Goal: Book appointment/travel/reservation: Book appointment/travel/reservation

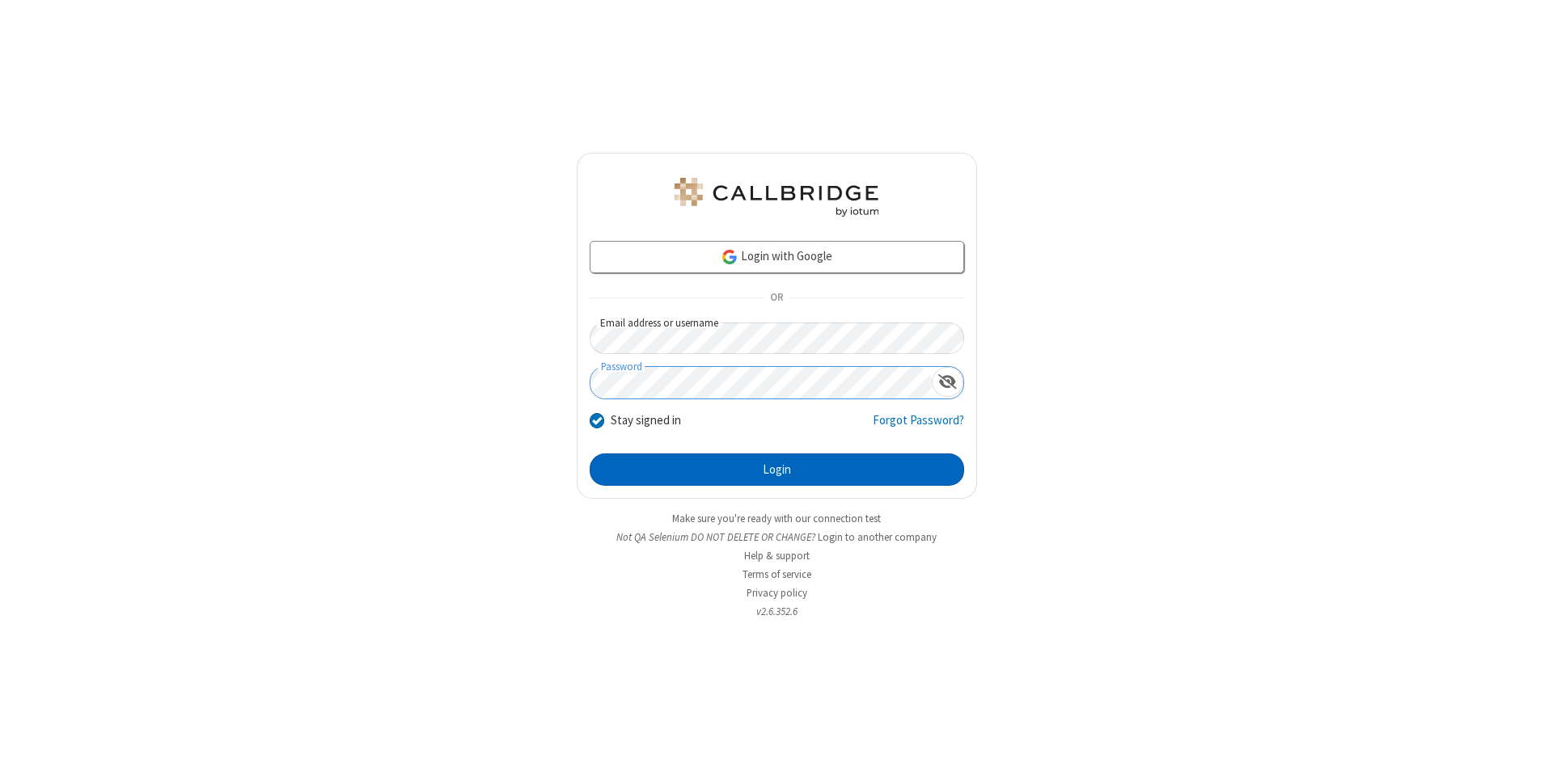
click at [776, 470] on button "Login" at bounding box center [776, 469] width 374 height 32
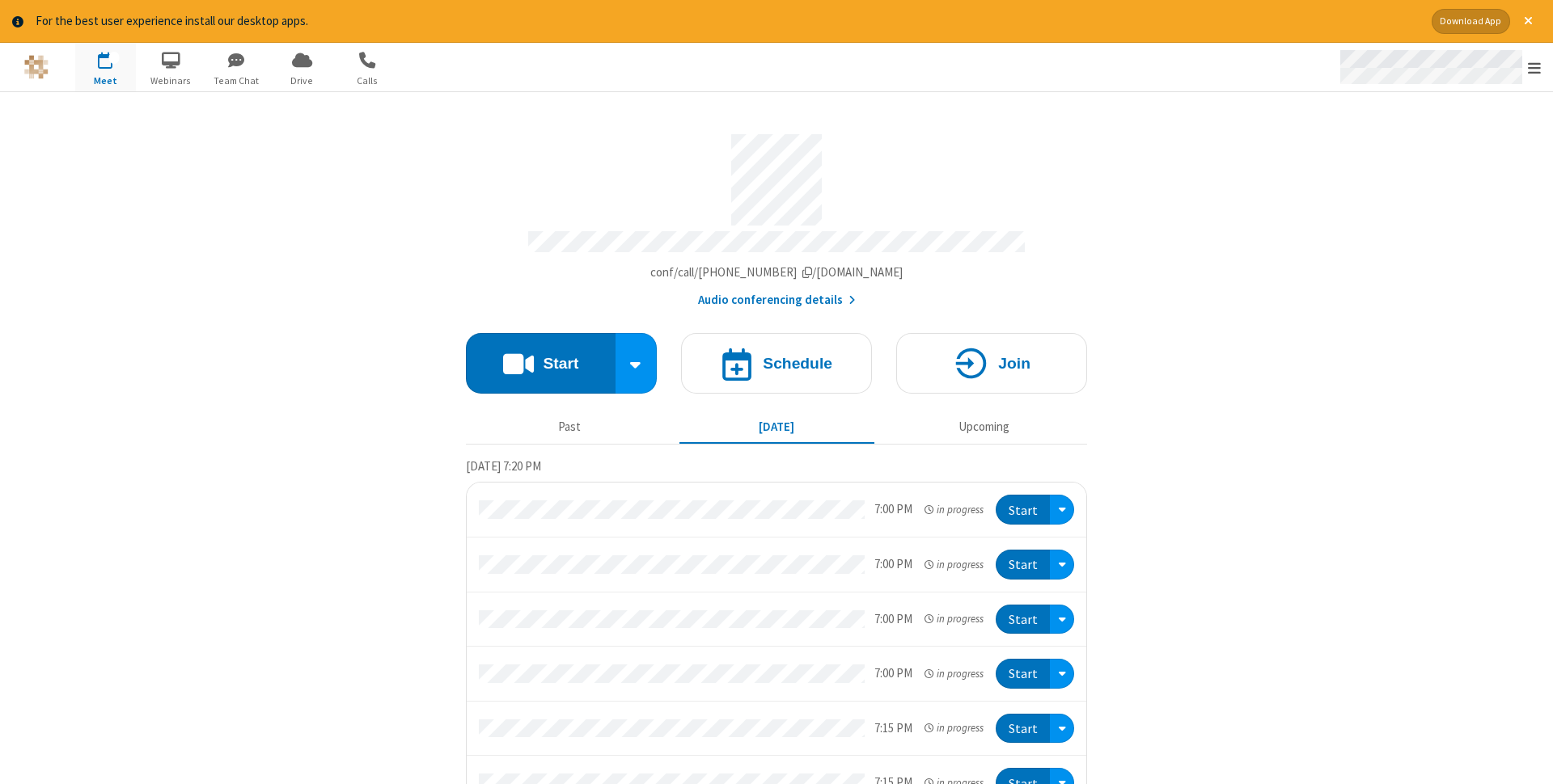
click at [1534, 68] on span "Open menu" at bounding box center [1534, 68] width 13 height 16
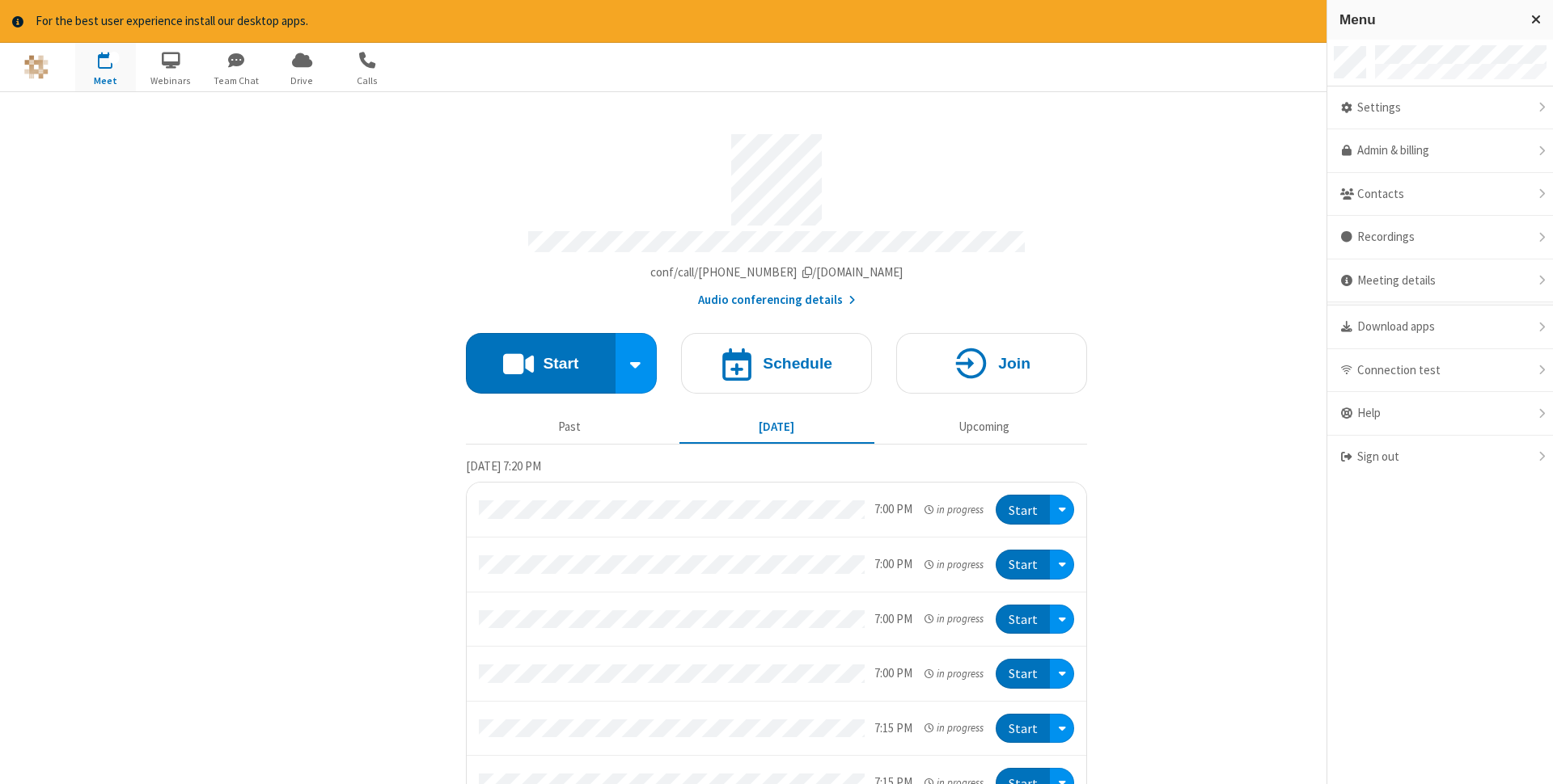
click at [105, 67] on span "button" at bounding box center [105, 59] width 61 height 27
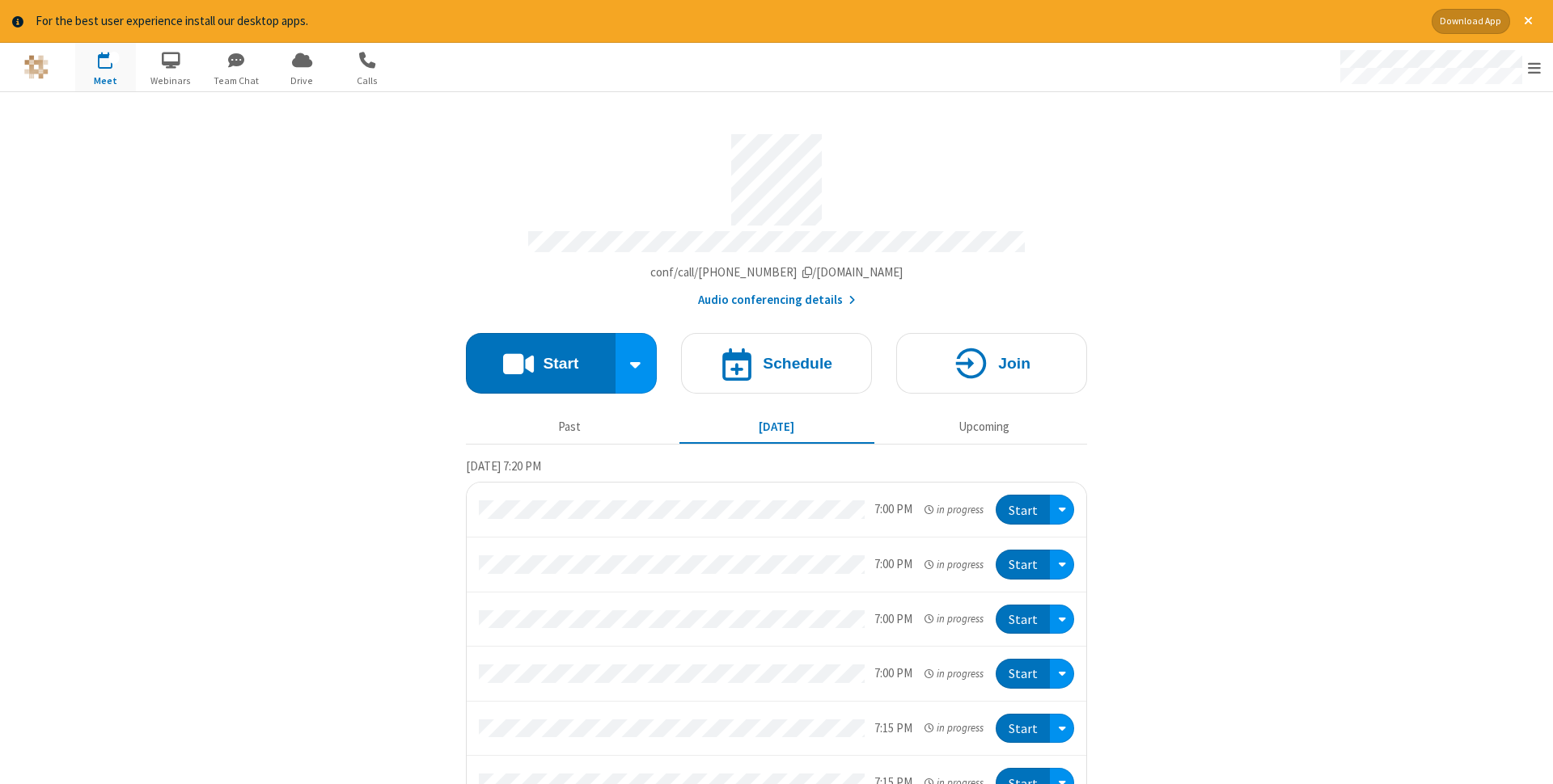
click at [105, 67] on span "button" at bounding box center [105, 59] width 61 height 27
click at [776, 358] on h4 "Schedule" at bounding box center [798, 363] width 69 height 15
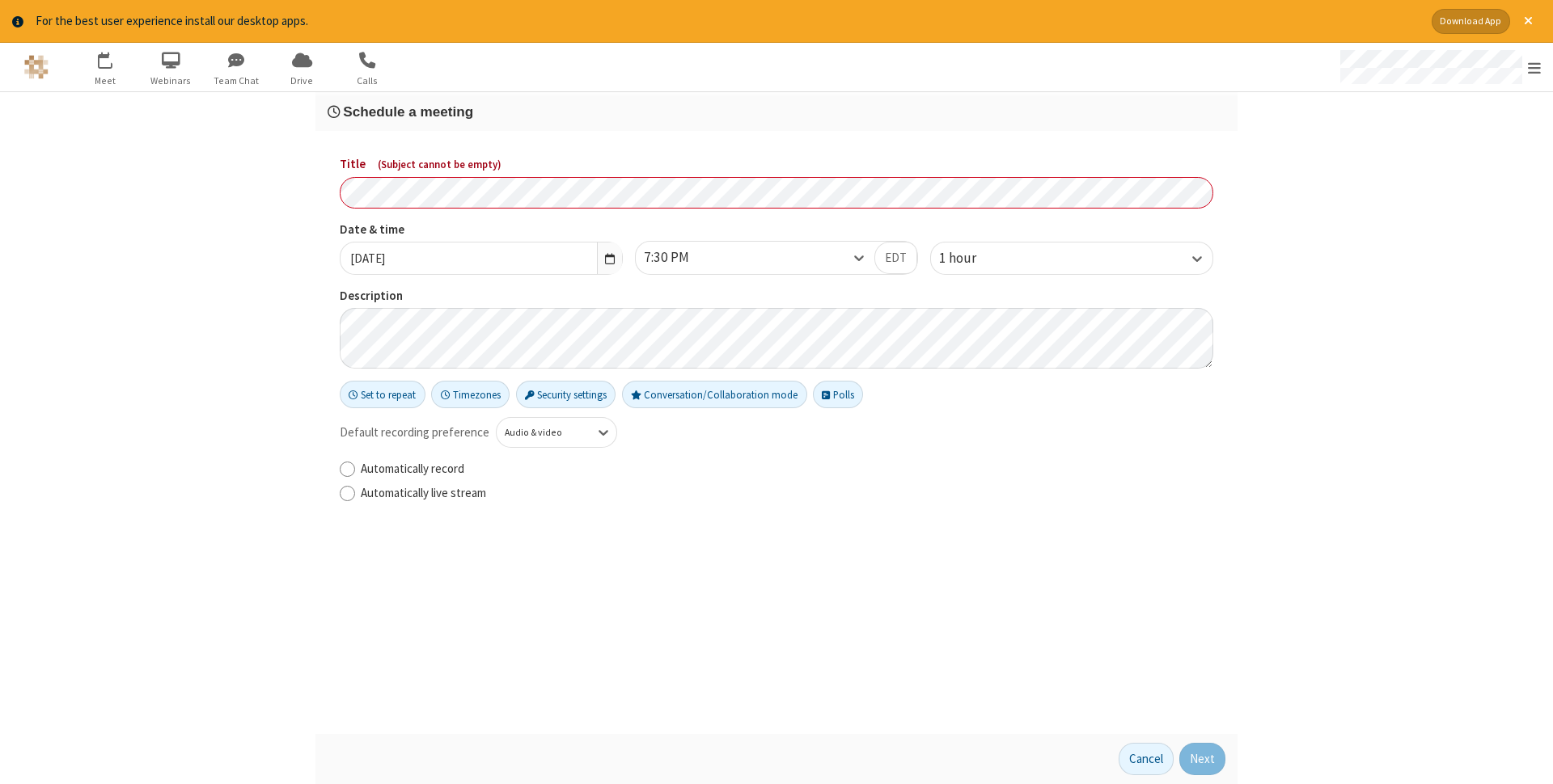
click at [776, 112] on h3 "Schedule a meeting" at bounding box center [776, 112] width 898 height 15
click at [1202, 759] on button "Next" at bounding box center [1201, 759] width 46 height 32
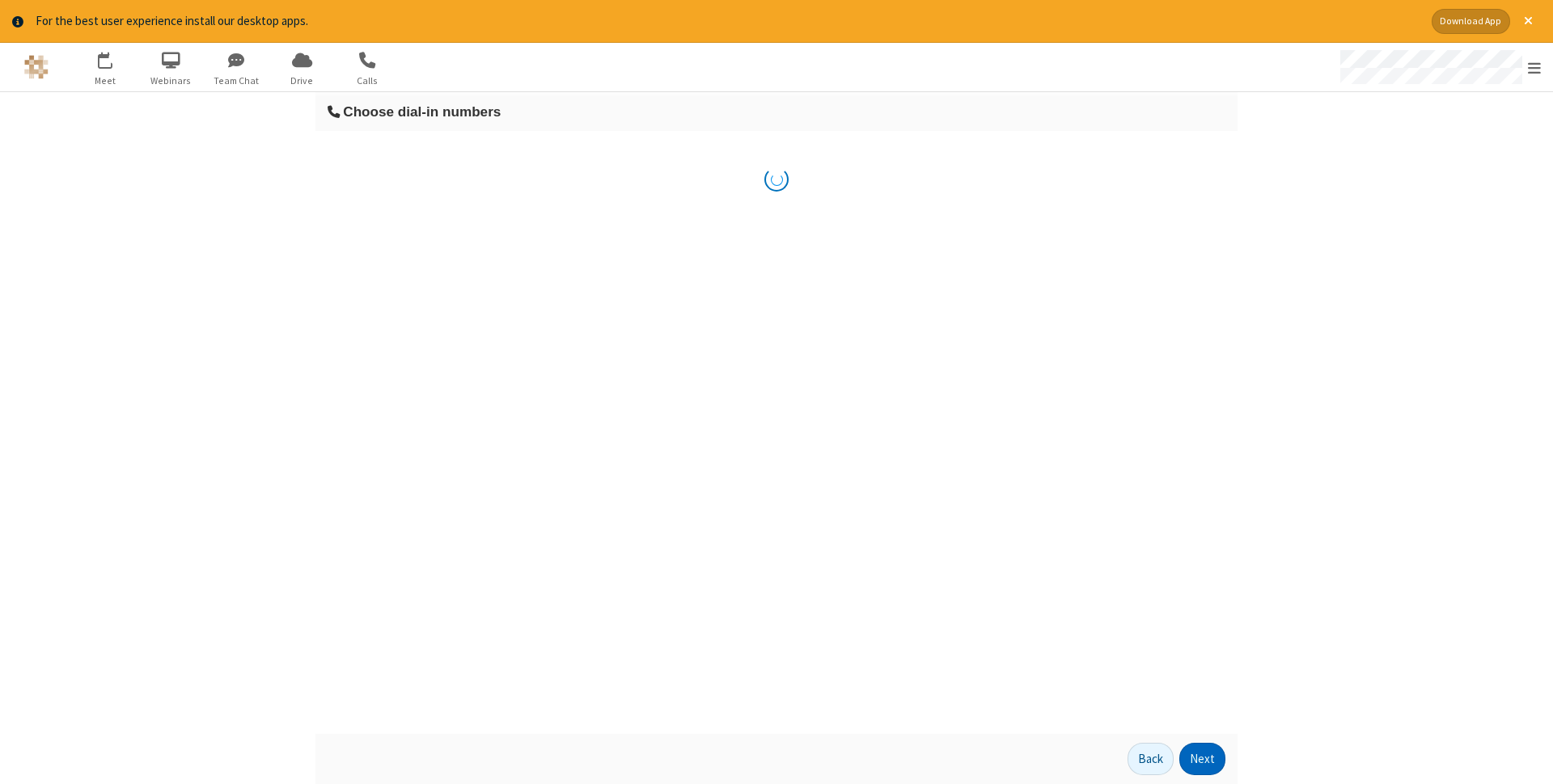
click at [1202, 759] on button "Next" at bounding box center [1201, 759] width 46 height 32
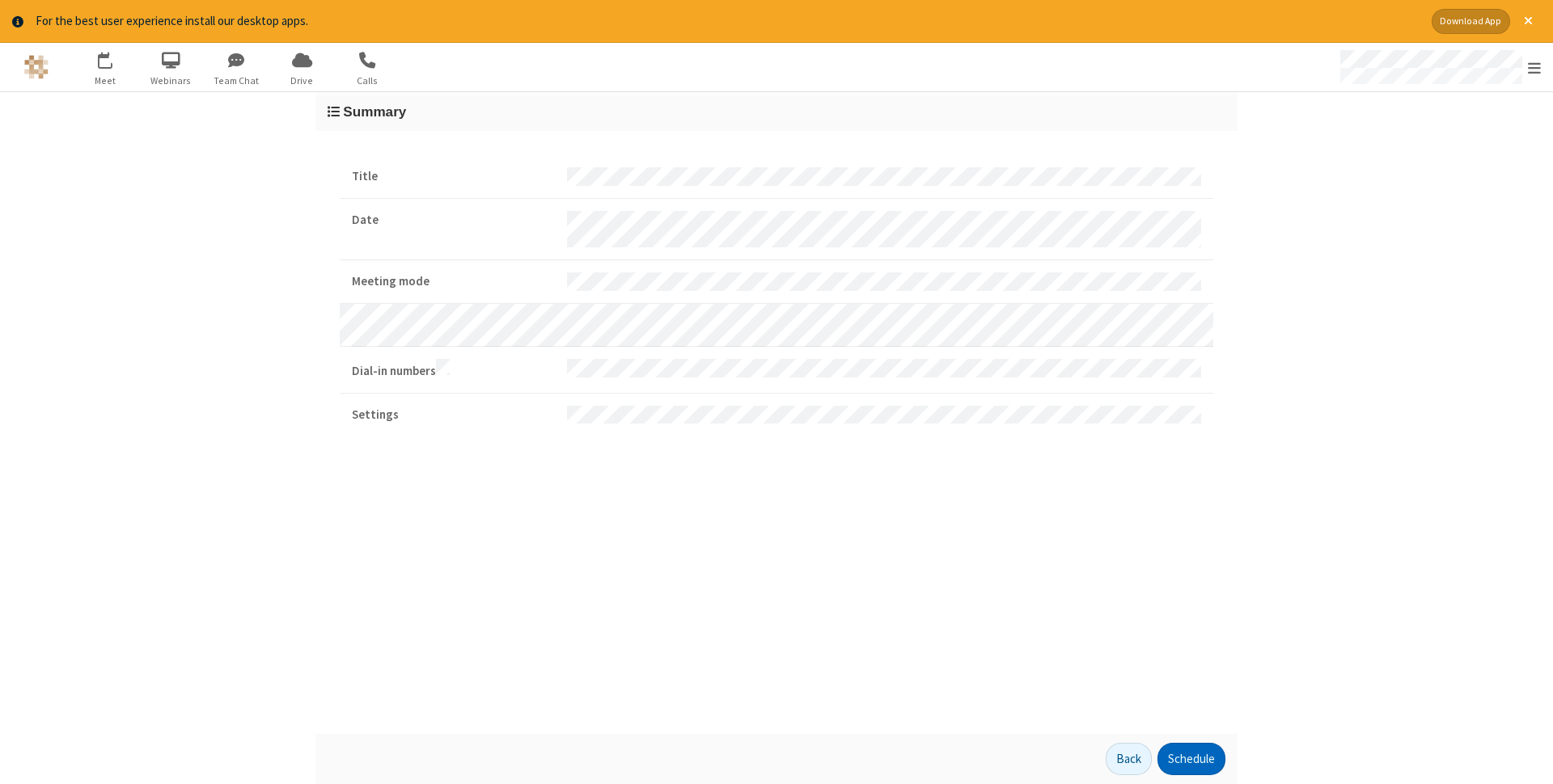
click at [1190, 759] on button "Schedule" at bounding box center [1191, 759] width 68 height 32
